Goal: Transaction & Acquisition: Purchase product/service

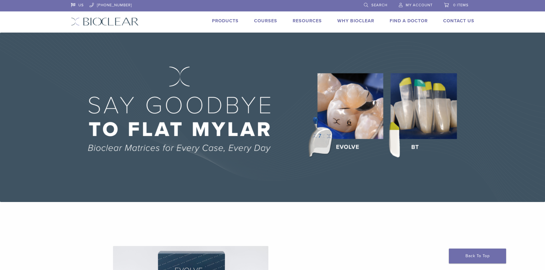
click at [232, 21] on link "Products" at bounding box center [225, 21] width 27 height 6
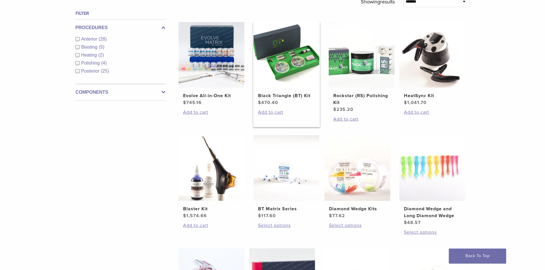
scroll to position [229, 0]
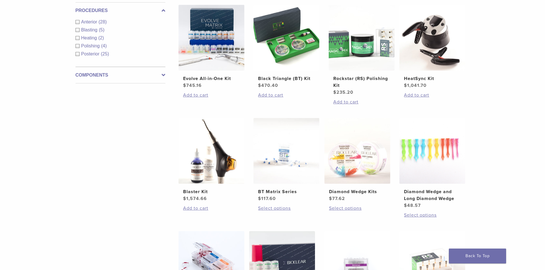
click at [78, 21] on div "Anterior (28)" at bounding box center [121, 22] width 90 height 7
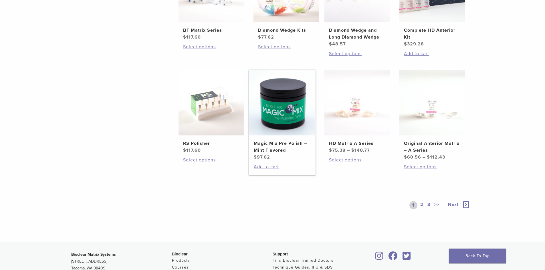
scroll to position [400, 0]
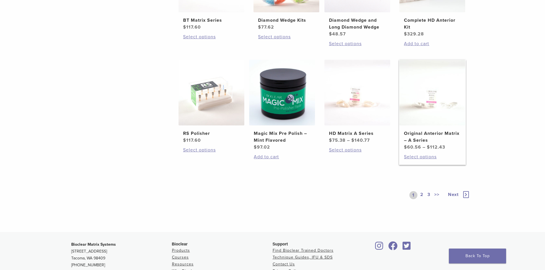
click at [428, 100] on img at bounding box center [432, 93] width 66 height 66
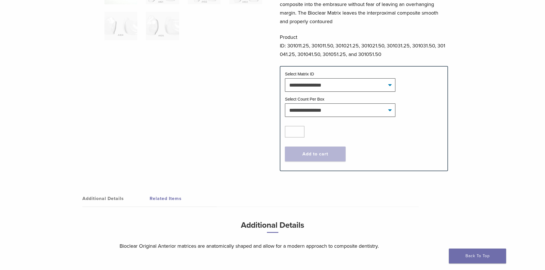
scroll to position [200, 0]
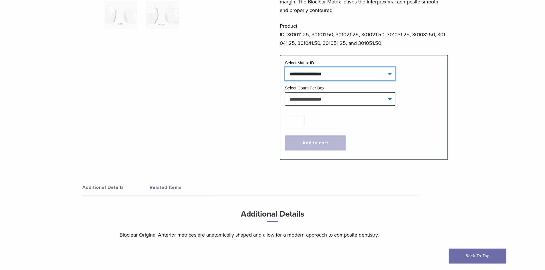
click at [391, 68] on select "**********" at bounding box center [340, 73] width 110 height 13
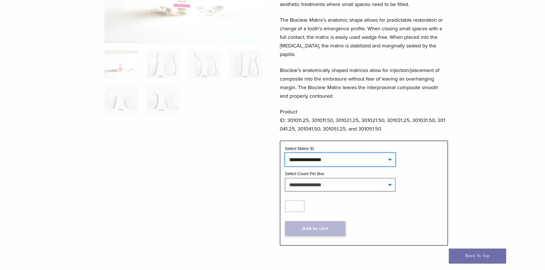
scroll to position [86, 0]
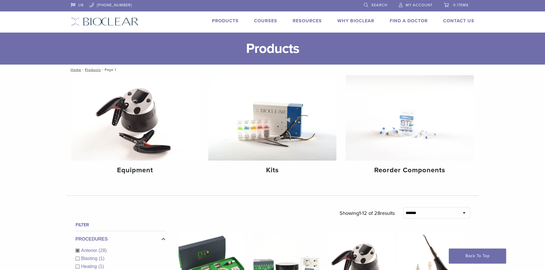
scroll to position [400, 0]
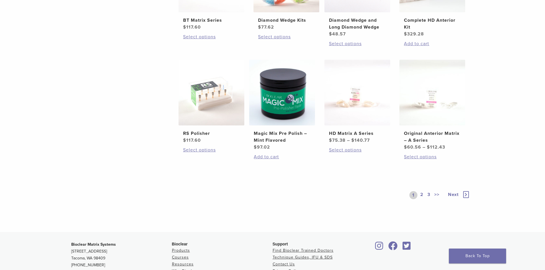
click at [465, 195] on icon at bounding box center [466, 194] width 6 height 7
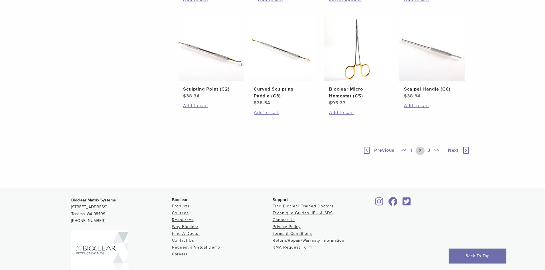
scroll to position [315, 0]
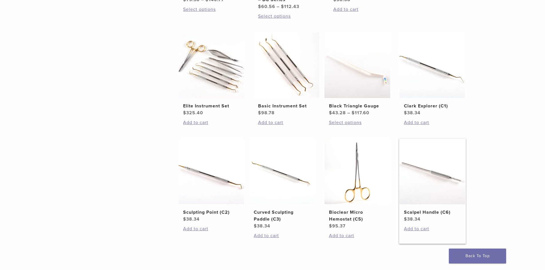
click at [435, 177] on img at bounding box center [432, 172] width 66 height 66
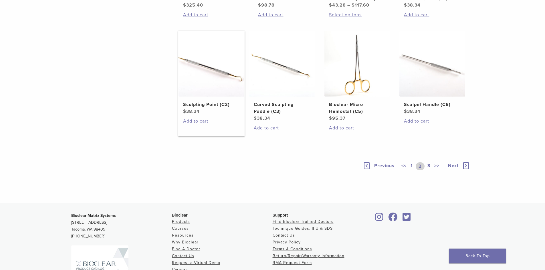
scroll to position [429, 0]
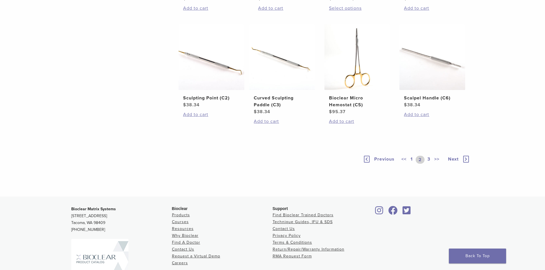
click at [455, 158] on span "Next" at bounding box center [453, 159] width 11 height 6
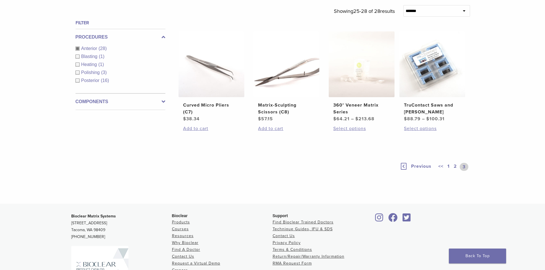
scroll to position [187, 0]
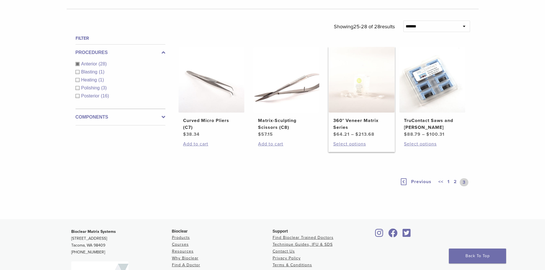
click at [358, 87] on img at bounding box center [362, 80] width 66 height 66
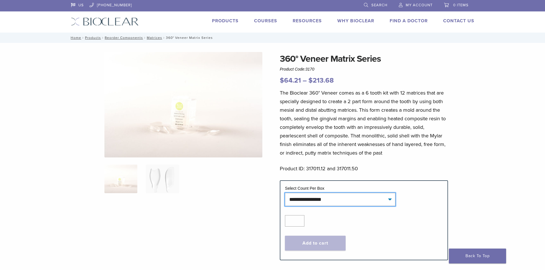
click at [392, 201] on select "**********" at bounding box center [340, 199] width 110 height 13
click at [245, 211] on div at bounding box center [183, 151] width 158 height 199
click at [388, 200] on select "**********" at bounding box center [340, 199] width 110 height 13
click at [285, 193] on select "**********" at bounding box center [340, 199] width 110 height 13
select select "*****"
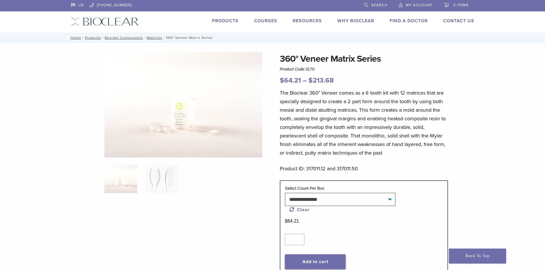
click at [317, 259] on button "Add to cart" at bounding box center [315, 262] width 61 height 15
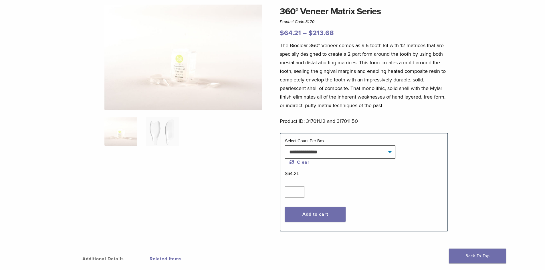
scroll to position [57, 0]
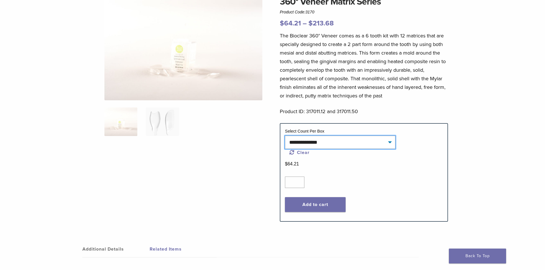
click at [389, 143] on select "**********" at bounding box center [340, 142] width 110 height 13
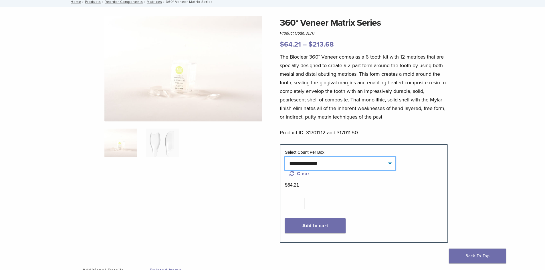
scroll to position [0, 0]
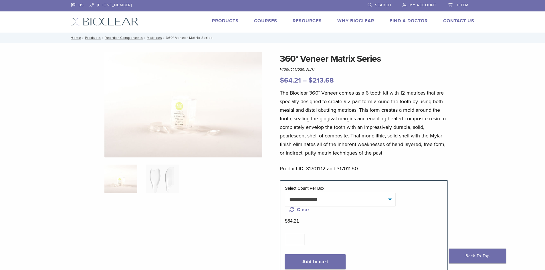
click at [178, 122] on img at bounding box center [183, 105] width 158 height 106
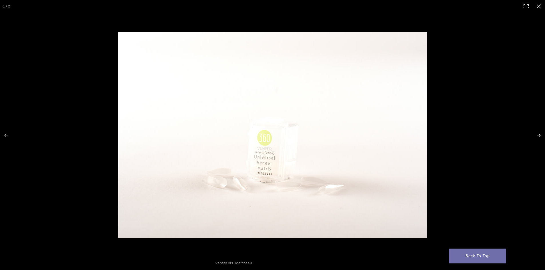
click at [538, 136] on button "Next (arrow right)" at bounding box center [535, 135] width 20 height 29
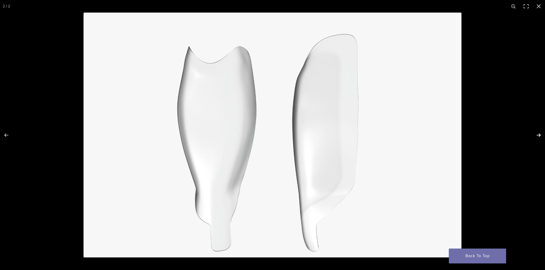
click at [538, 136] on button "Next (arrow right)" at bounding box center [535, 135] width 20 height 29
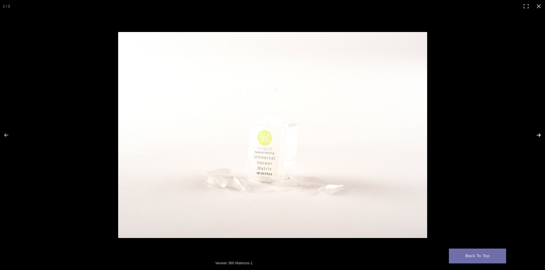
click at [538, 136] on button "Next (arrow right)" at bounding box center [535, 135] width 20 height 29
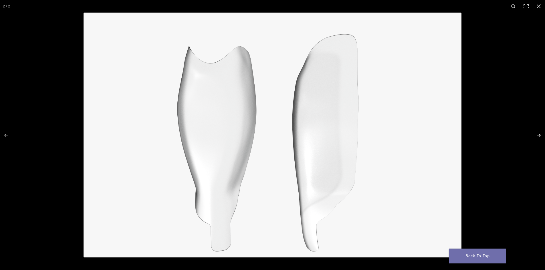
click at [538, 136] on button "Next (arrow right)" at bounding box center [535, 135] width 20 height 29
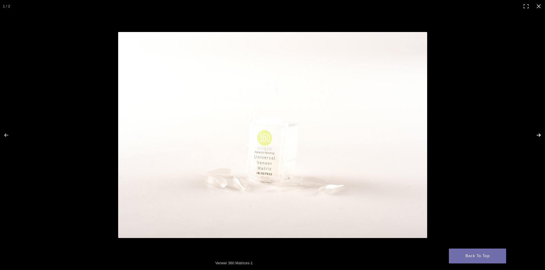
click at [538, 136] on button "Next (arrow right)" at bounding box center [535, 135] width 20 height 29
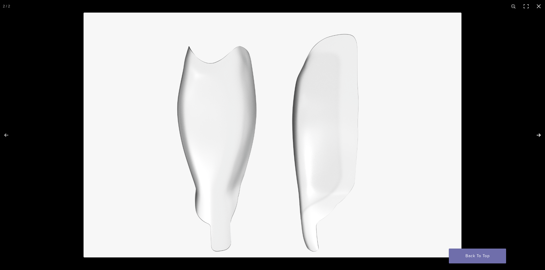
click at [538, 136] on button "Next (arrow right)" at bounding box center [535, 135] width 20 height 29
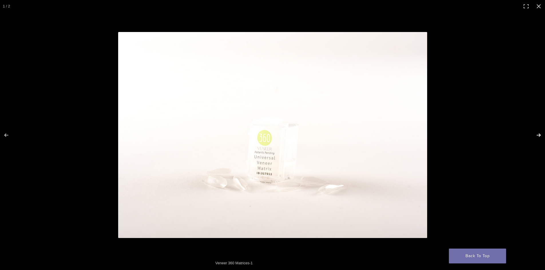
click at [538, 136] on button "Next (arrow right)" at bounding box center [535, 135] width 20 height 29
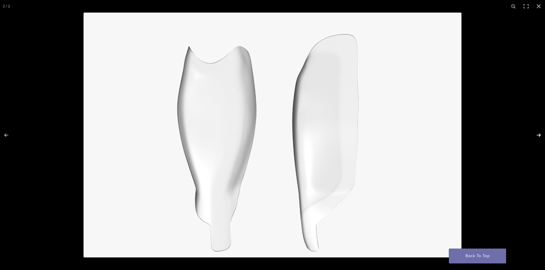
click at [538, 136] on button "Next (arrow right)" at bounding box center [535, 135] width 20 height 29
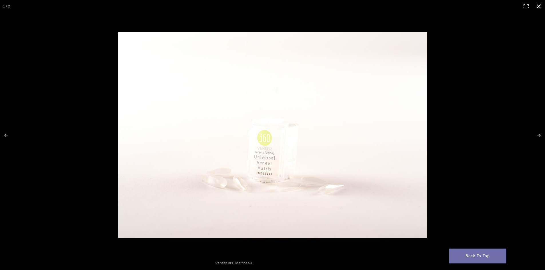
click at [540, 9] on button "Close (Esc)" at bounding box center [538, 6] width 13 height 13
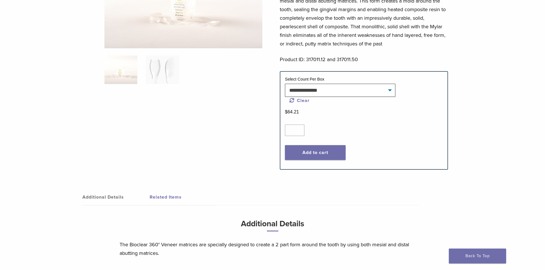
scroll to position [114, 0]
